Goal: Task Accomplishment & Management: Manage account settings

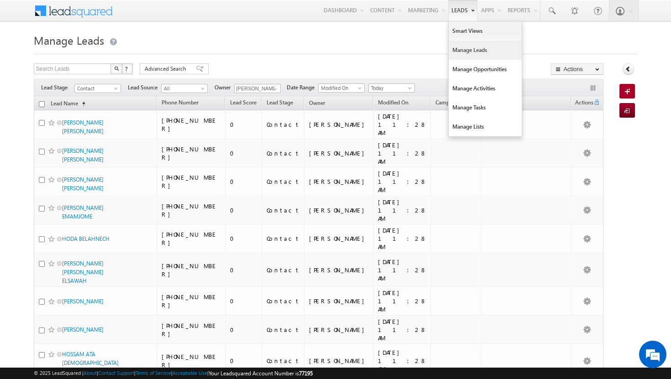
click at [464, 47] on link "Manage Leads" at bounding box center [485, 50] width 73 height 19
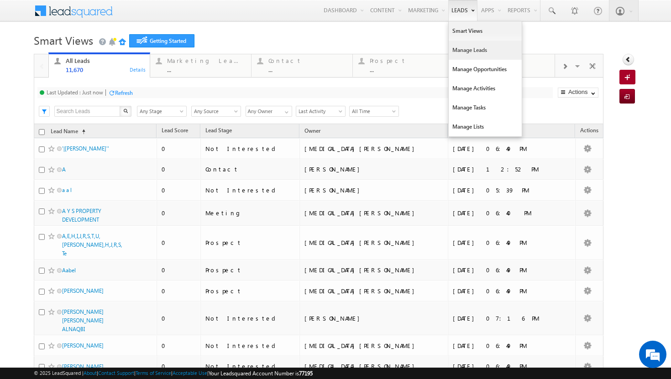
click at [470, 47] on link "Manage Leads" at bounding box center [485, 50] width 73 height 19
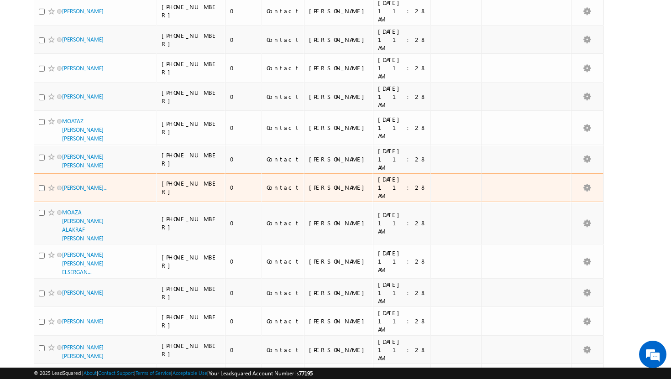
scroll to position [4781, 0]
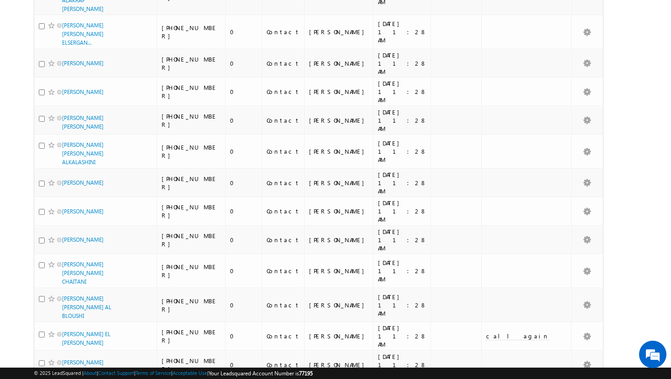
click at [68, 363] on li "100" at bounding box center [65, 362] width 22 height 9
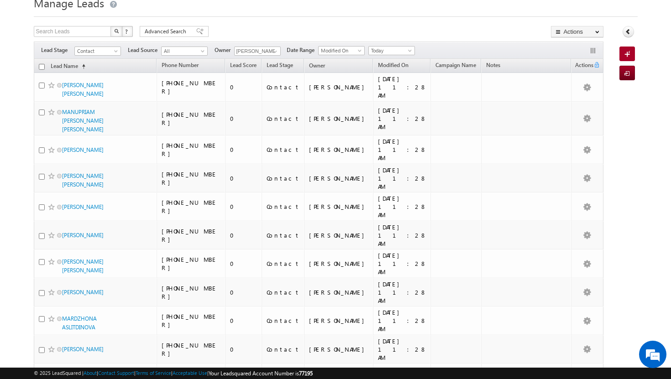
scroll to position [0, 0]
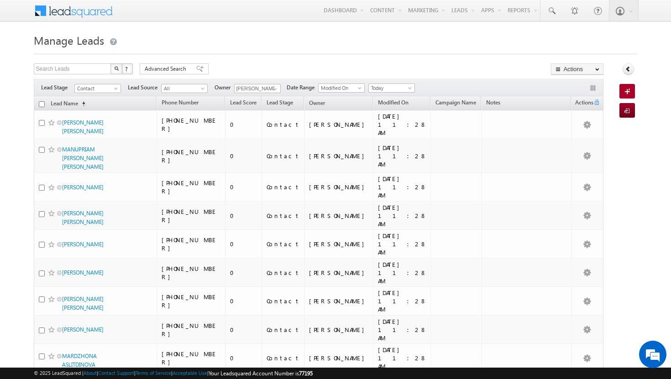
click at [42, 105] on input "checkbox" at bounding box center [42, 104] width 6 height 6
checkbox input "true"
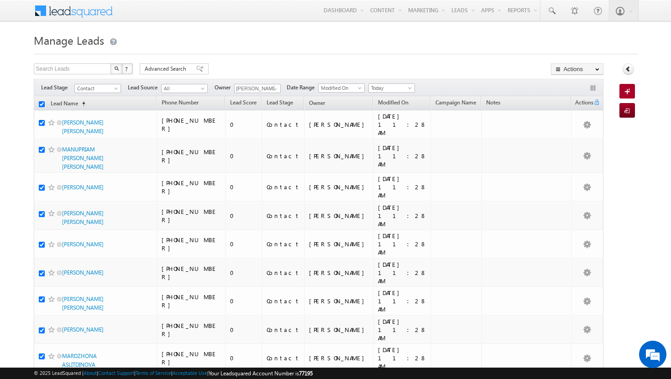
checkbox input "true"
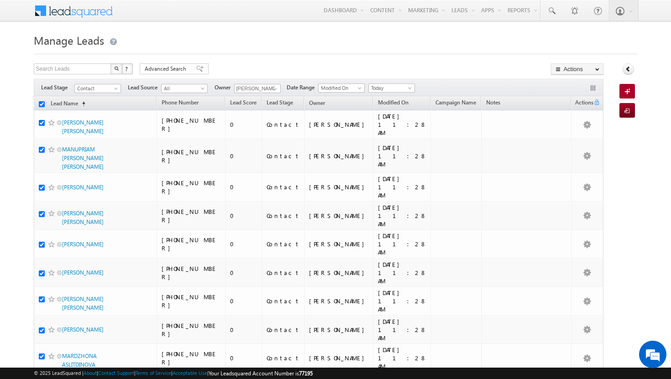
checkbox input "true"
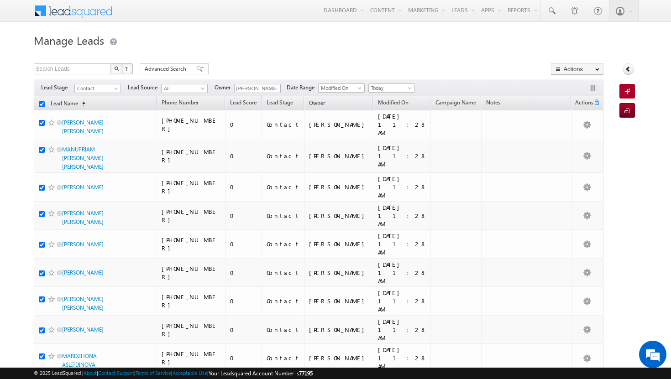
checkbox input "true"
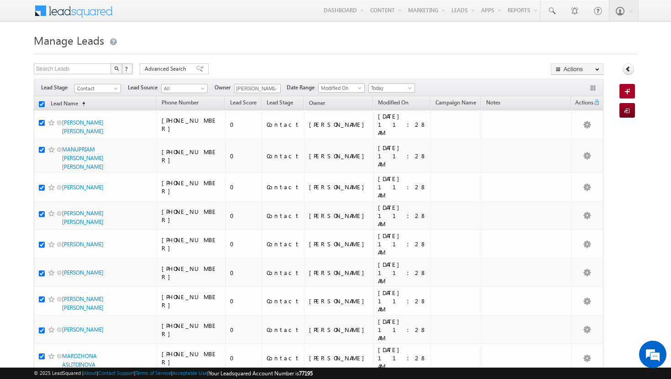
checkbox input "true"
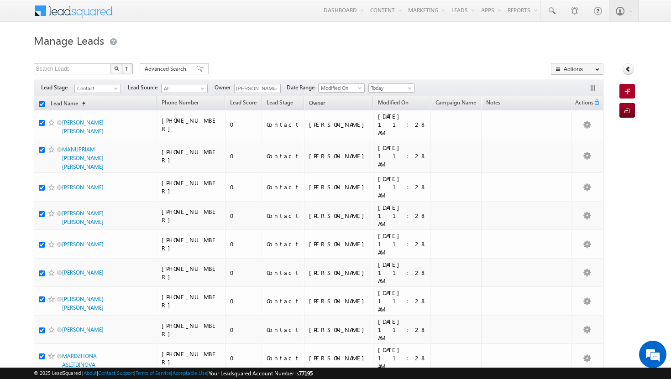
checkbox input "true"
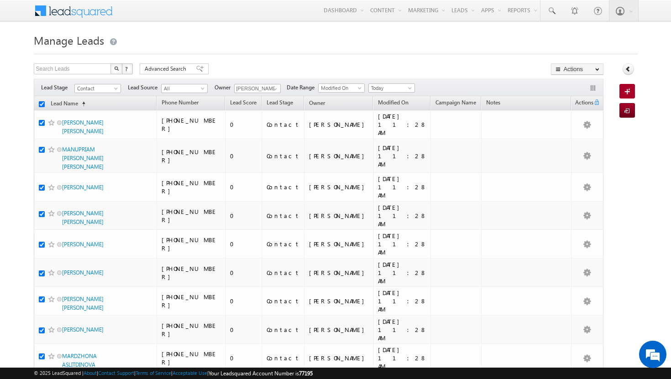
checkbox input "true"
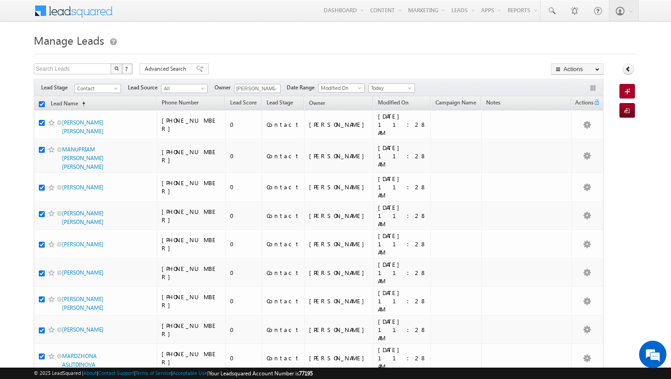
checkbox input "true"
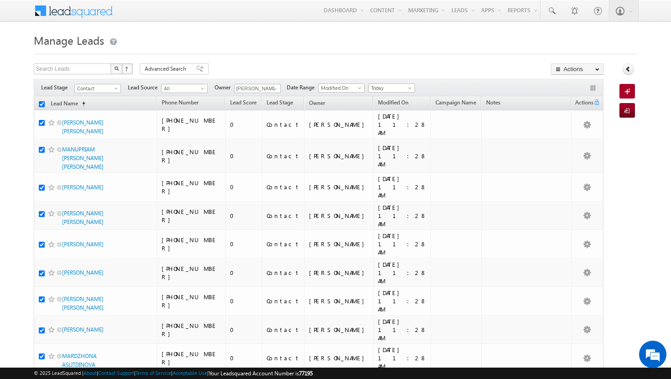
checkbox input "true"
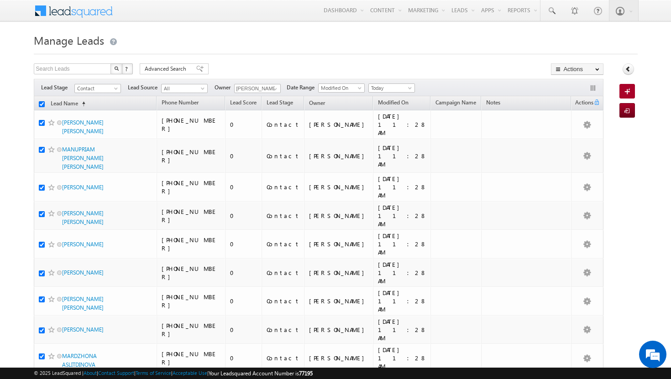
checkbox input "true"
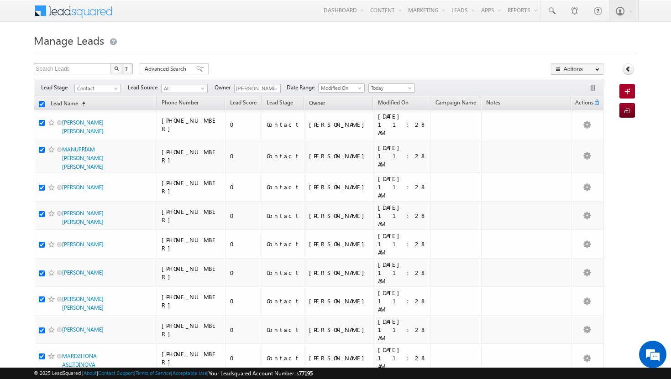
checkbox input "true"
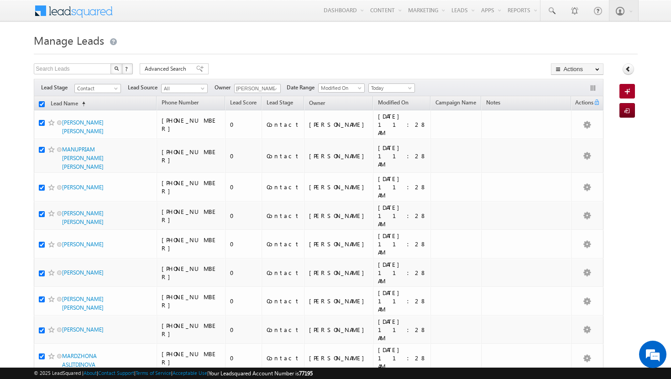
checkbox input "true"
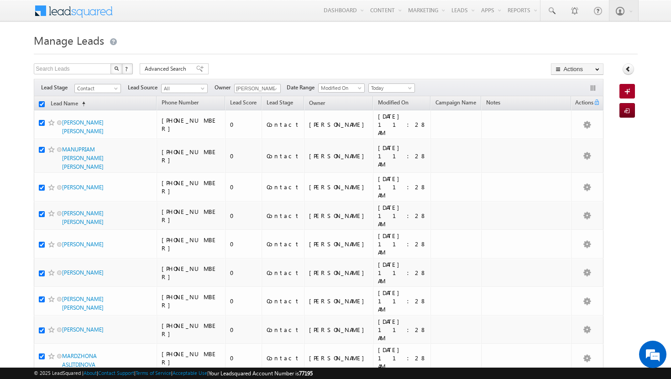
checkbox input "true"
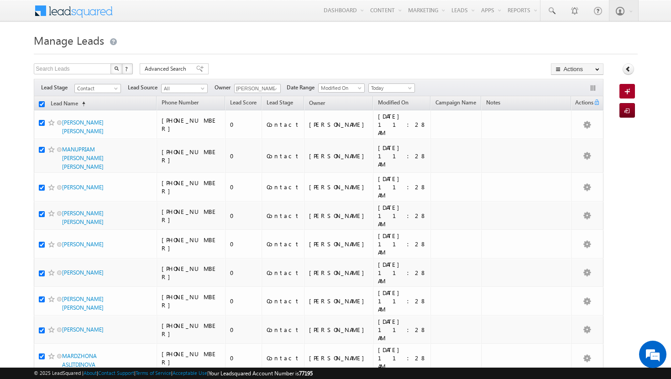
checkbox input "true"
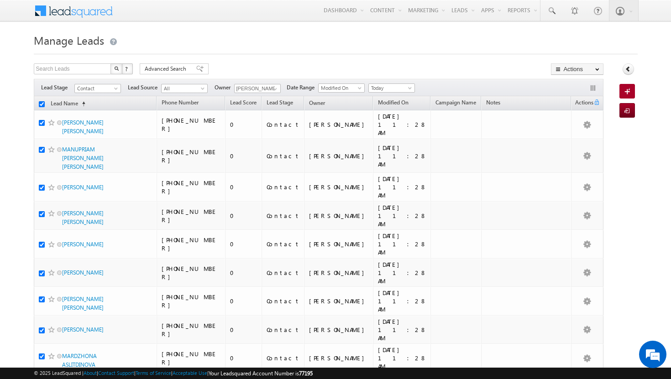
checkbox input "true"
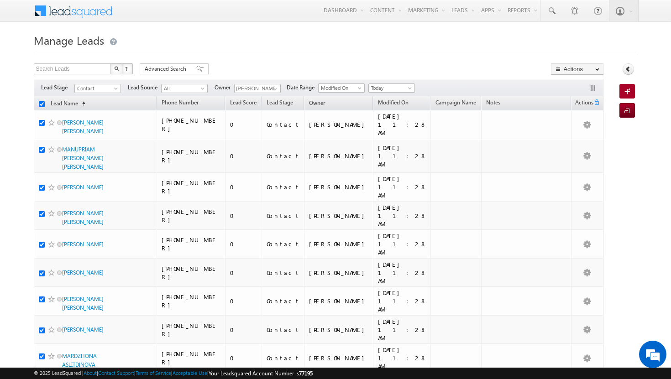
checkbox input "true"
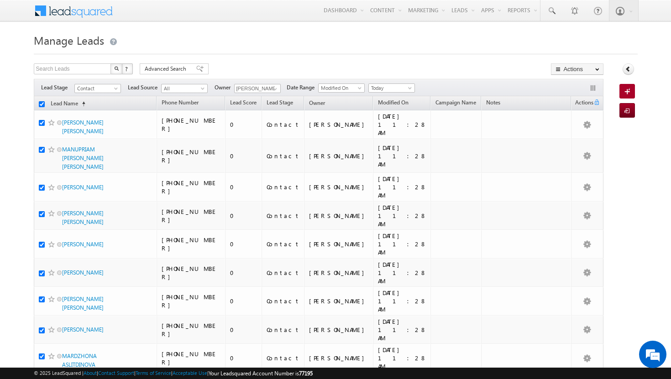
checkbox input "true"
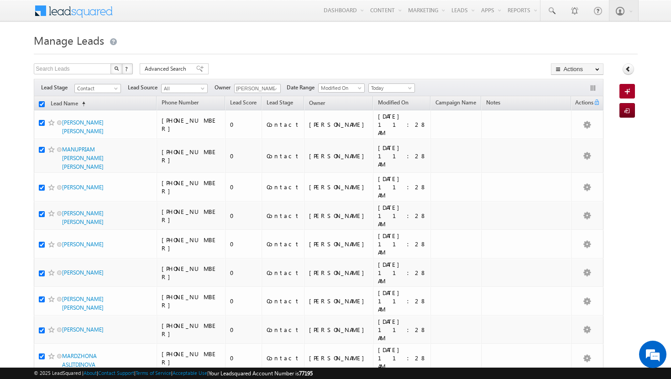
checkbox input "true"
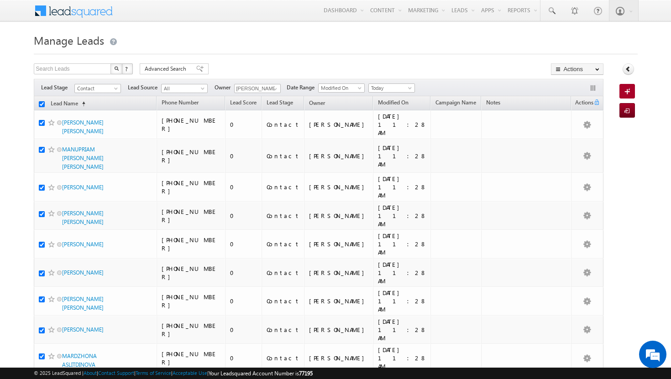
checkbox input "true"
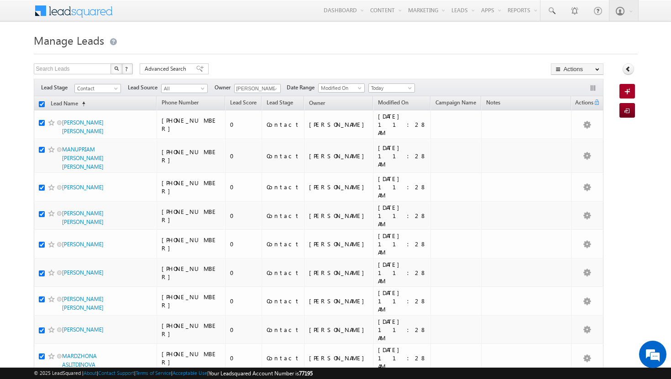
checkbox input "true"
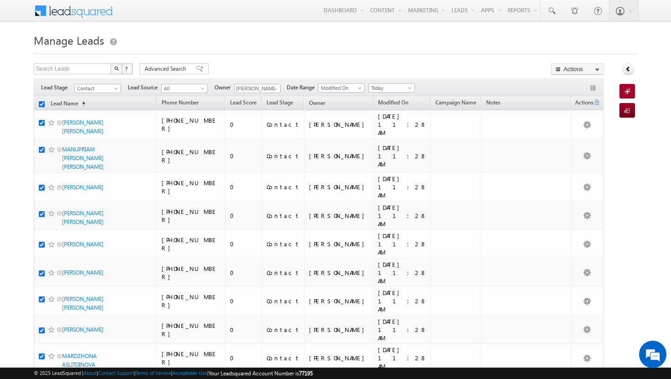
checkbox input "true"
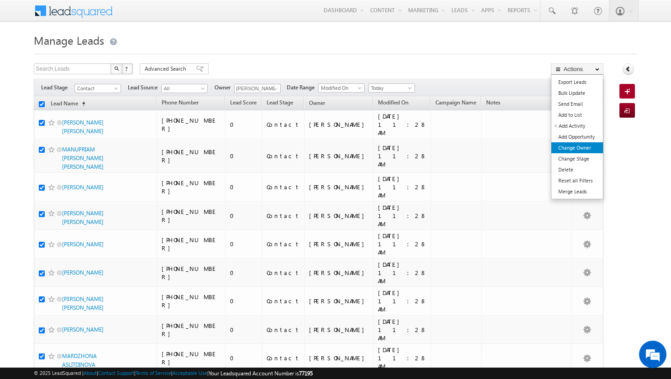
click at [585, 148] on link "Change Owner" at bounding box center [578, 147] width 52 height 11
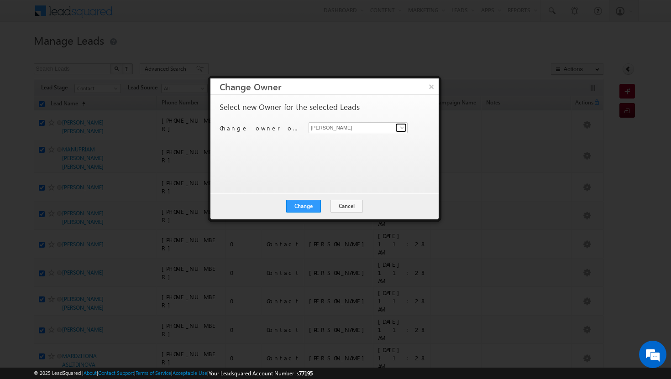
click at [403, 130] on span at bounding box center [402, 127] width 7 height 7
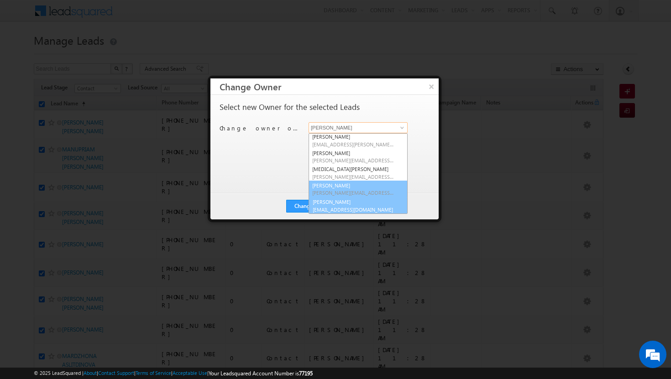
scroll to position [83, 0]
click at [367, 203] on link "vikram kumar vikram.kumar@indglobal.ae" at bounding box center [358, 204] width 99 height 17
type input "vikram kumar"
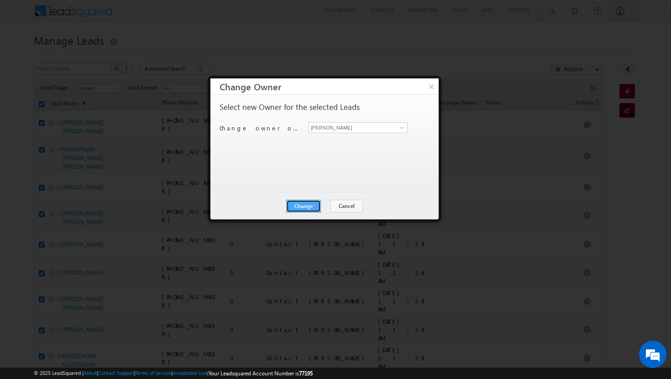
click at [312, 204] on button "Change" at bounding box center [303, 206] width 35 height 13
click at [325, 205] on button "Close" at bounding box center [325, 206] width 29 height 13
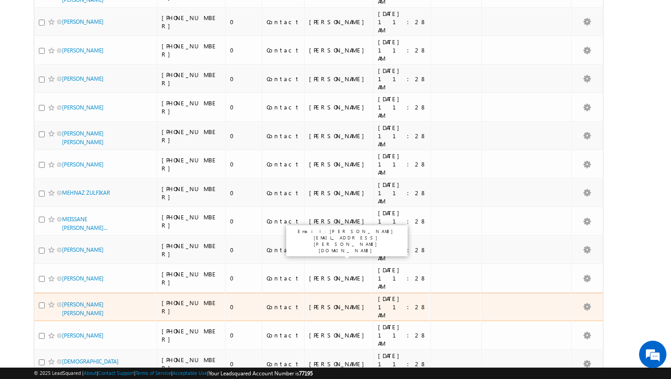
scroll to position [0, 0]
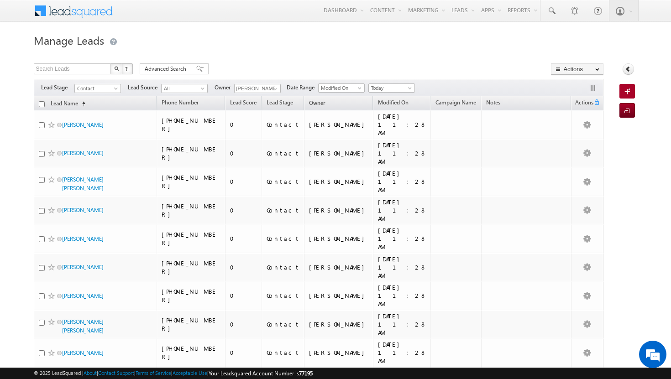
click at [42, 104] on input "checkbox" at bounding box center [42, 104] width 6 height 6
checkbox input "true"
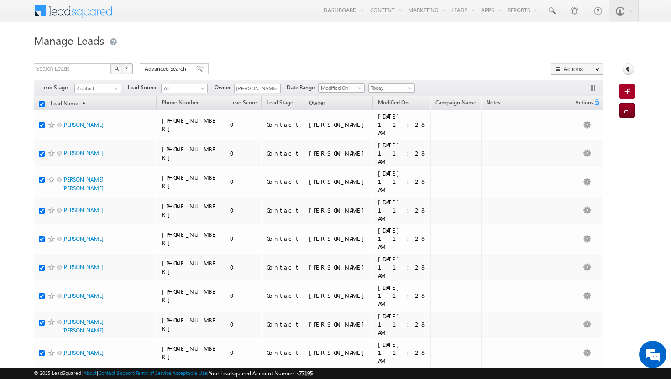
checkbox input "true"
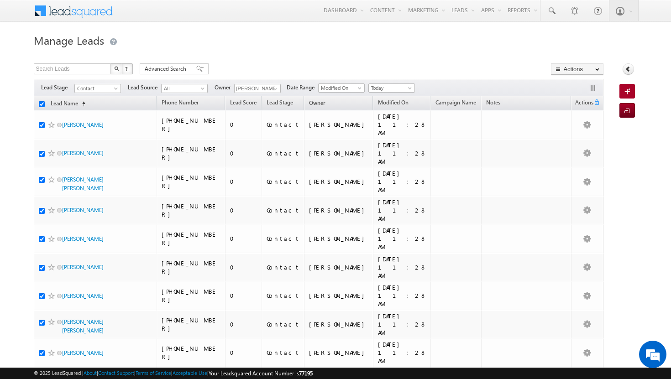
checkbox input "true"
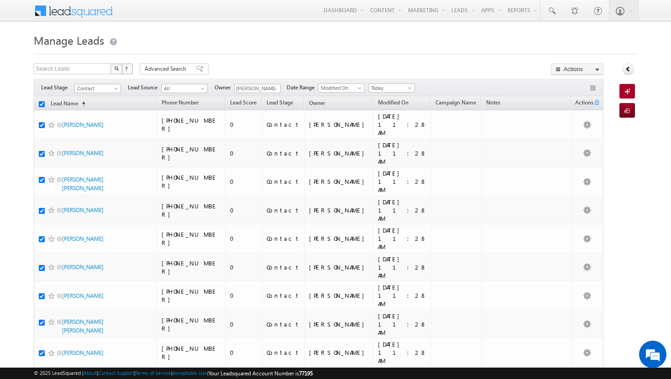
checkbox input "true"
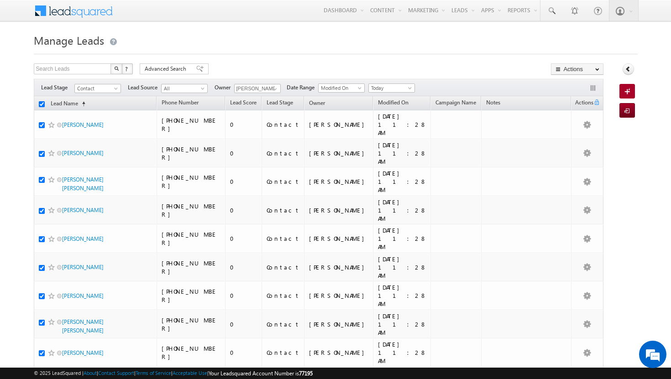
checkbox input "true"
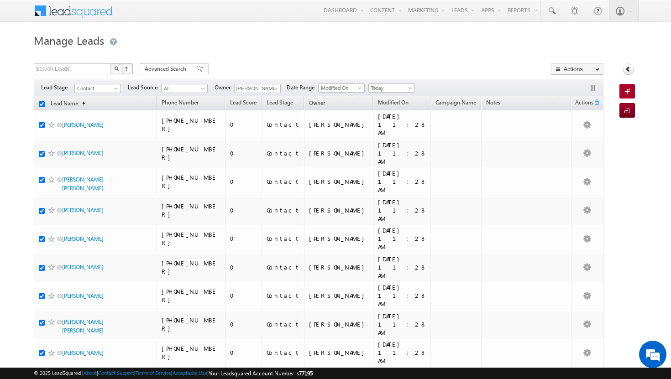
checkbox input "true"
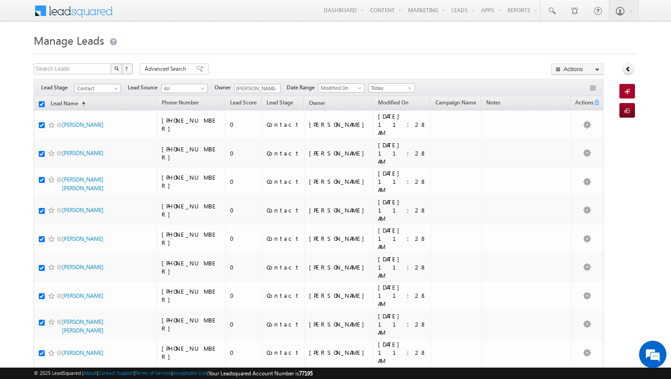
checkbox input "true"
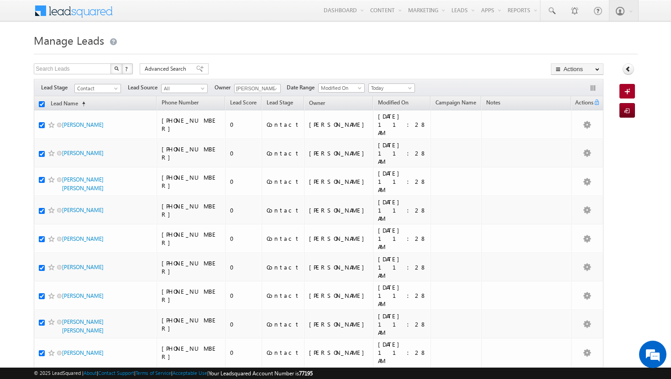
checkbox input "true"
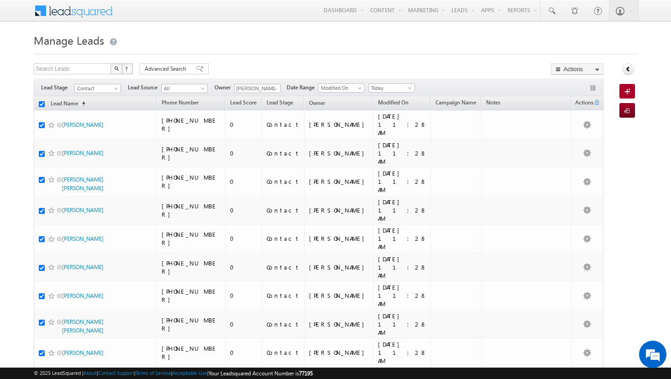
checkbox input "true"
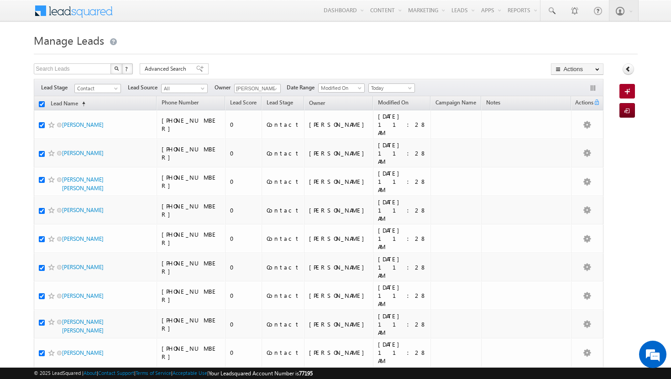
checkbox input "true"
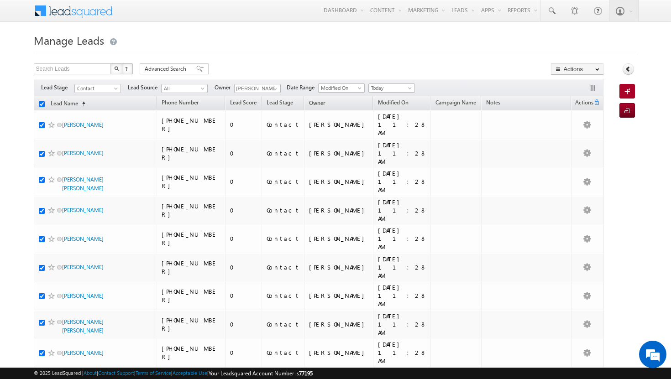
checkbox input "true"
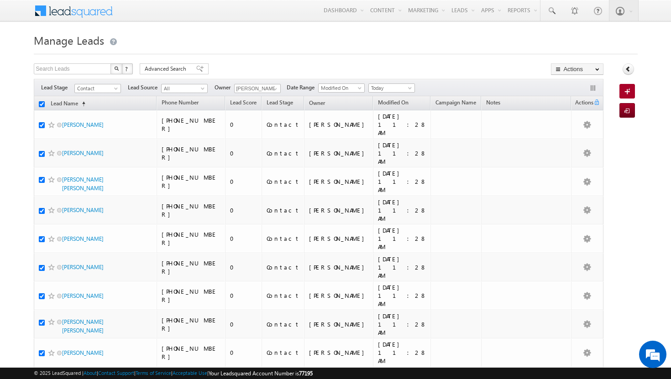
checkbox input "true"
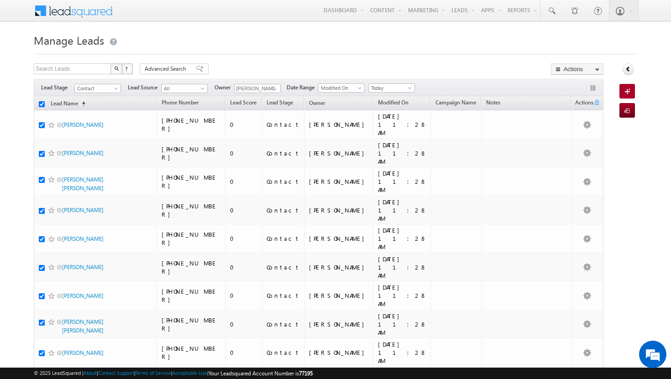
checkbox input "true"
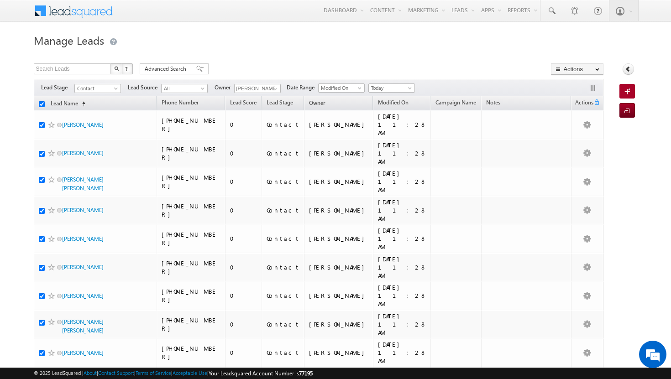
checkbox input "true"
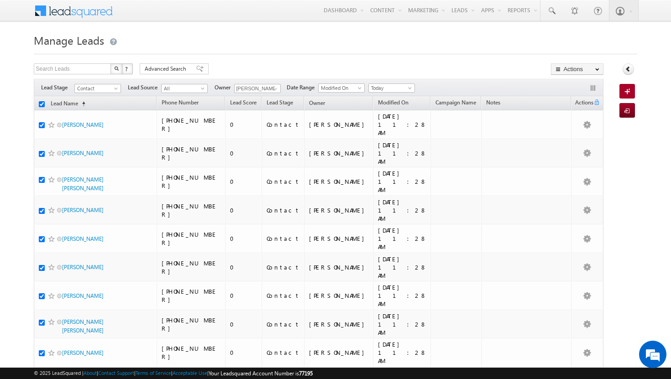
checkbox input "true"
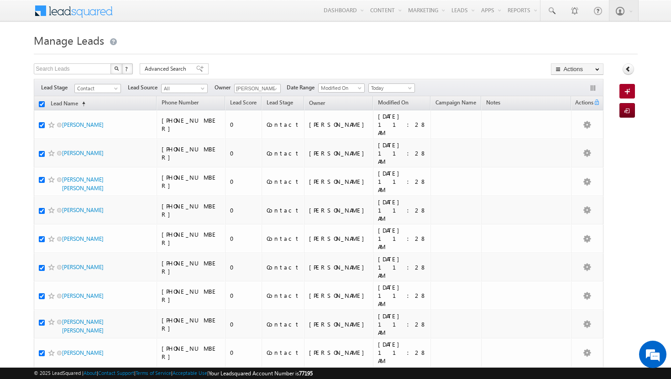
checkbox input "true"
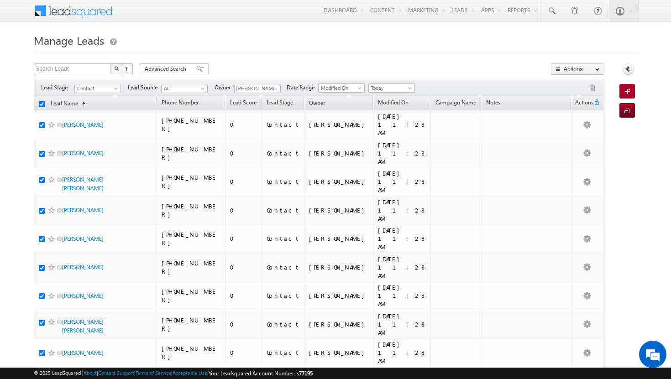
checkbox input "true"
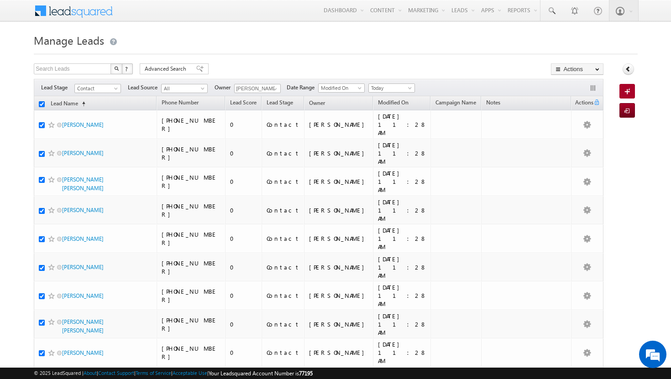
checkbox input "true"
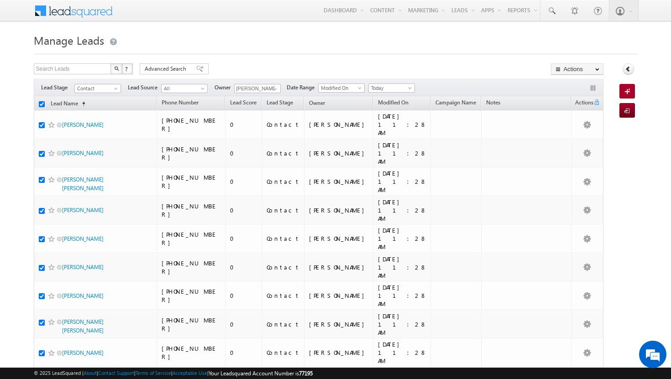
checkbox input "true"
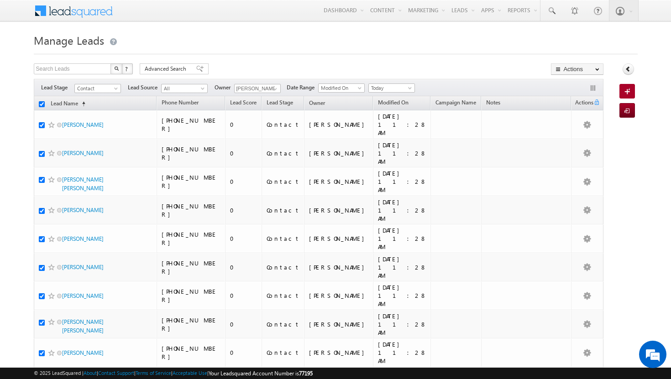
checkbox input "true"
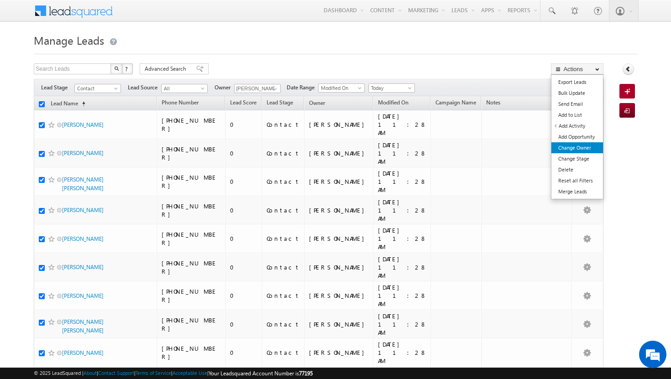
click at [571, 149] on link "Change Owner" at bounding box center [578, 147] width 52 height 11
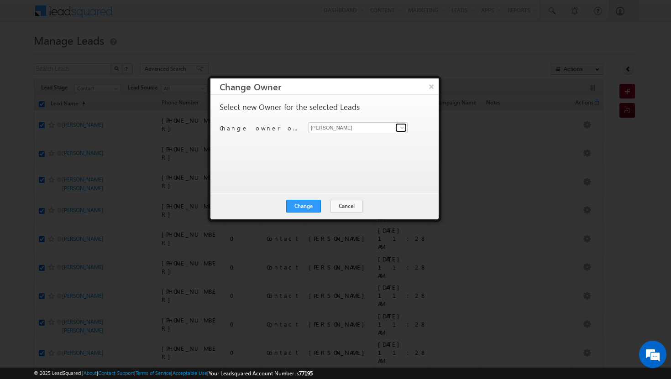
click at [405, 126] on span at bounding box center [402, 127] width 7 height 7
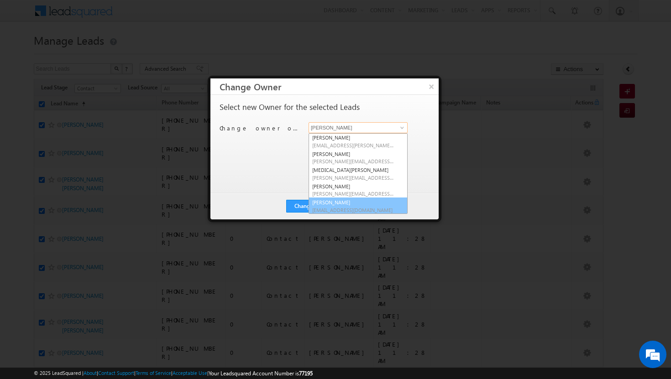
scroll to position [82, 0]
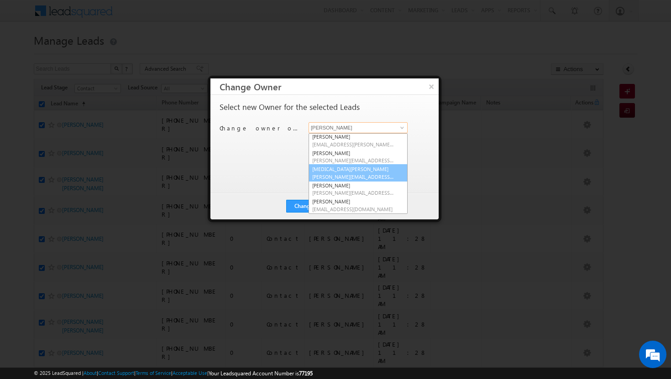
click at [363, 174] on span "syeda.bibijan@indglobal.ae" at bounding box center [353, 177] width 82 height 7
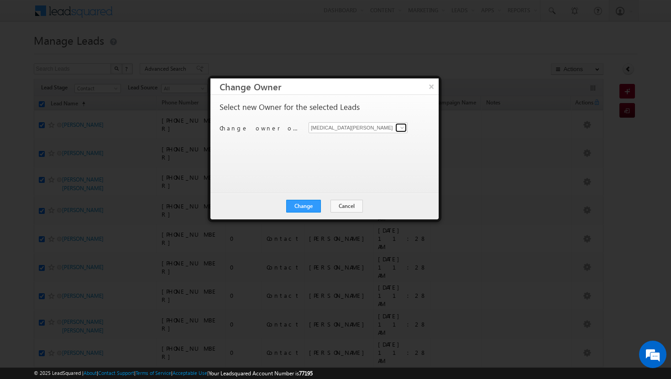
click at [399, 128] on span at bounding box center [402, 127] width 7 height 7
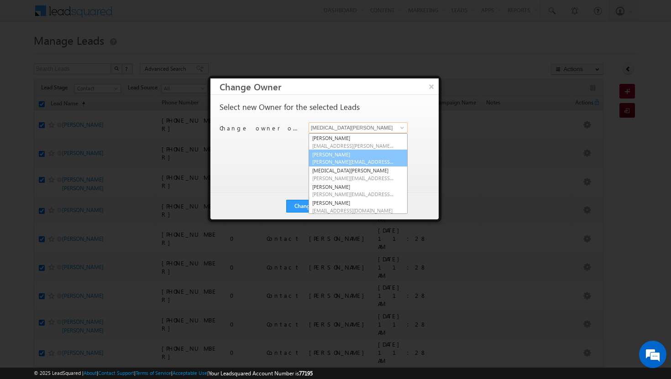
scroll to position [0, 0]
click at [347, 161] on span "afeef.mohammad@indglobal.ae" at bounding box center [353, 161] width 82 height 7
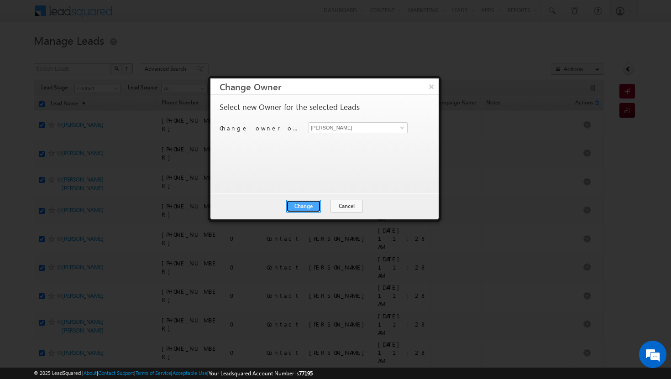
click at [313, 206] on button "Change" at bounding box center [303, 206] width 35 height 13
click at [336, 208] on button "Close" at bounding box center [325, 206] width 29 height 13
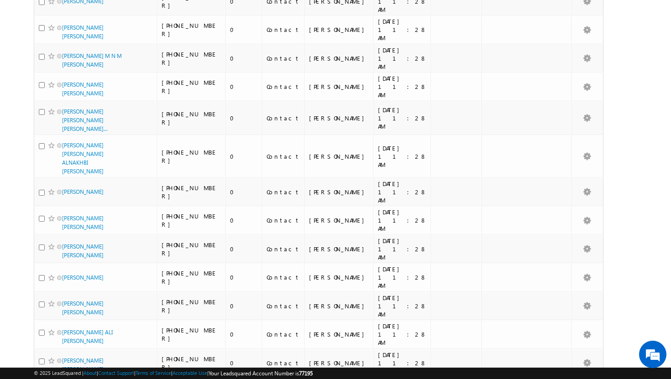
scroll to position [2469, 0]
